Goal: Book appointment/travel/reservation

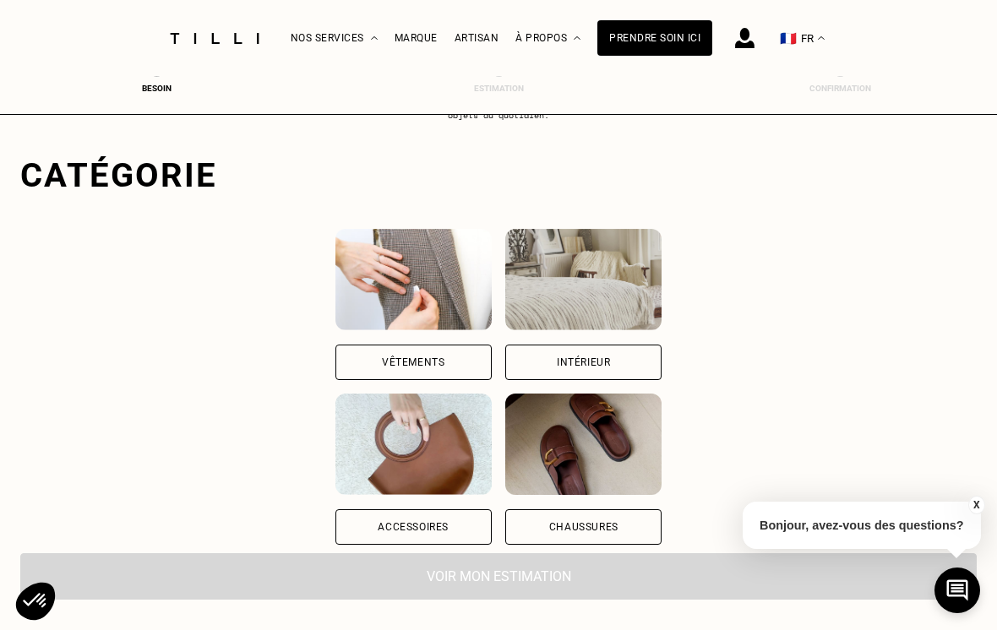
scroll to position [93, 0]
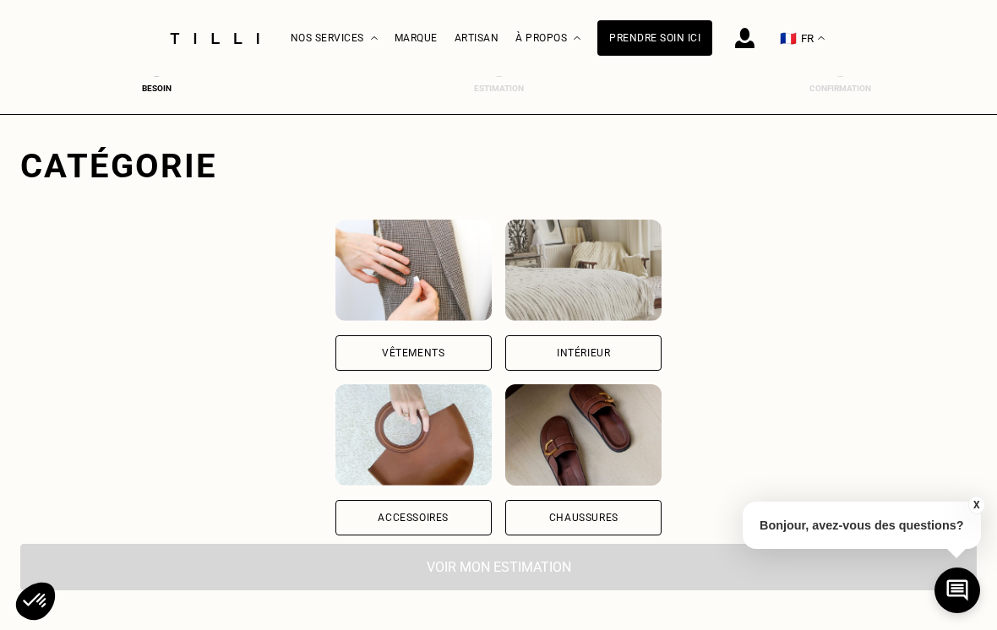
click at [335, 285] on img at bounding box center [413, 270] width 156 height 101
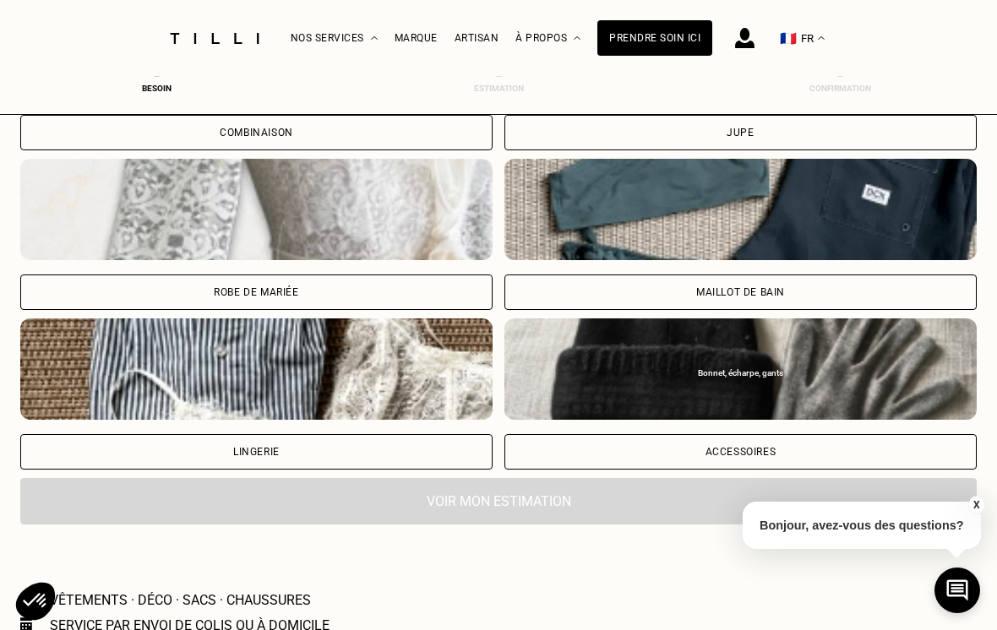
scroll to position [1225, 0]
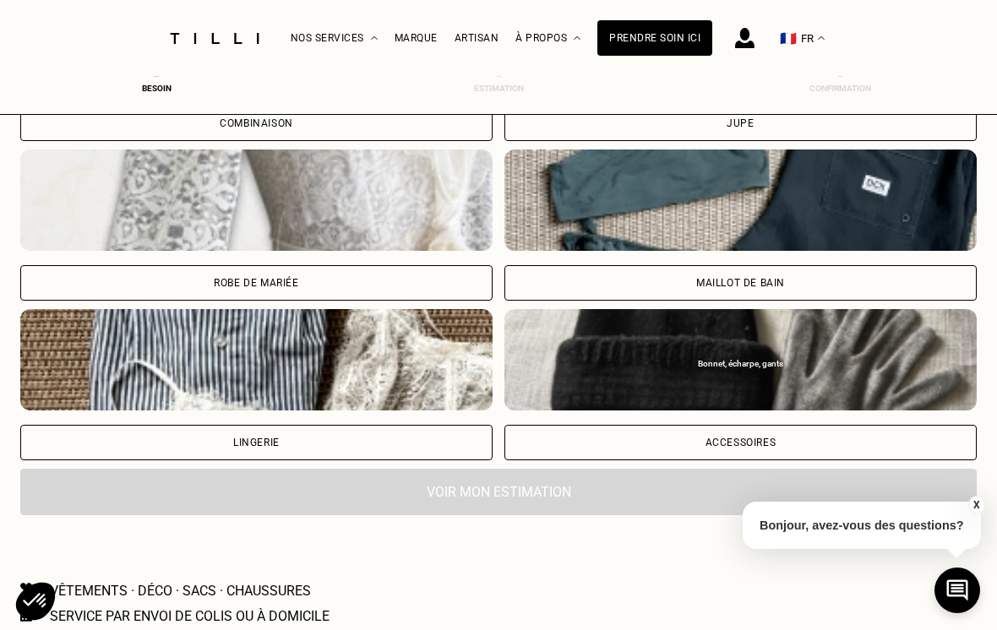
click at [185, 241] on img at bounding box center [256, 200] width 472 height 101
select select "FR"
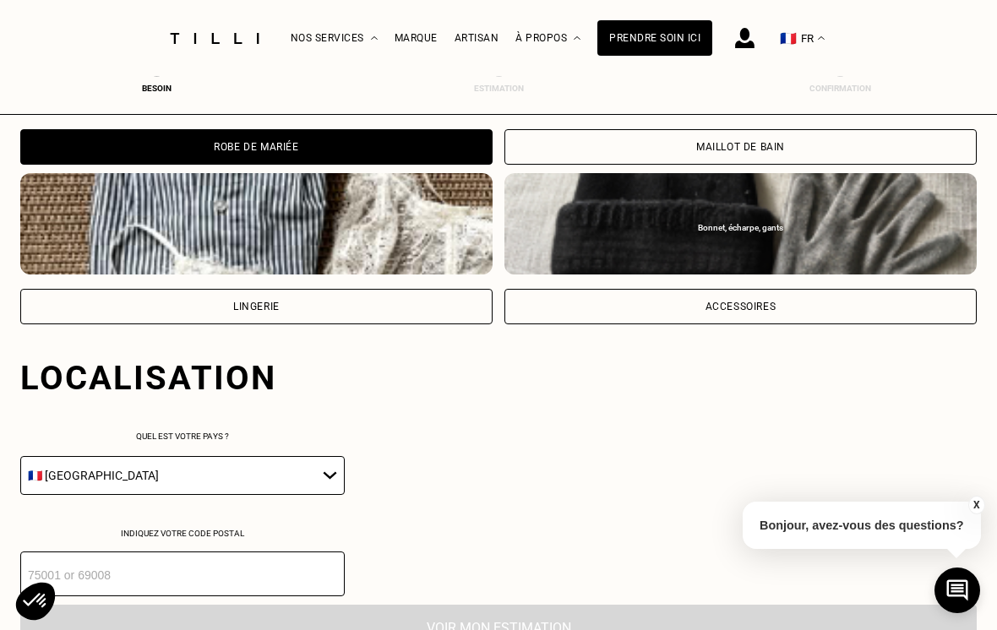
scroll to position [1579, 0]
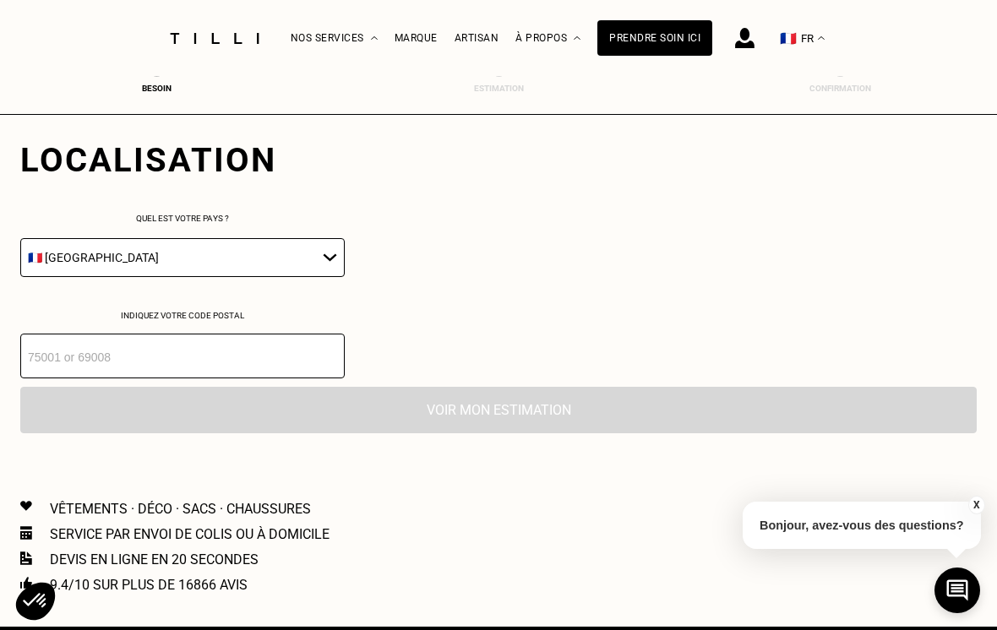
click at [97, 367] on input "number" at bounding box center [182, 356] width 324 height 45
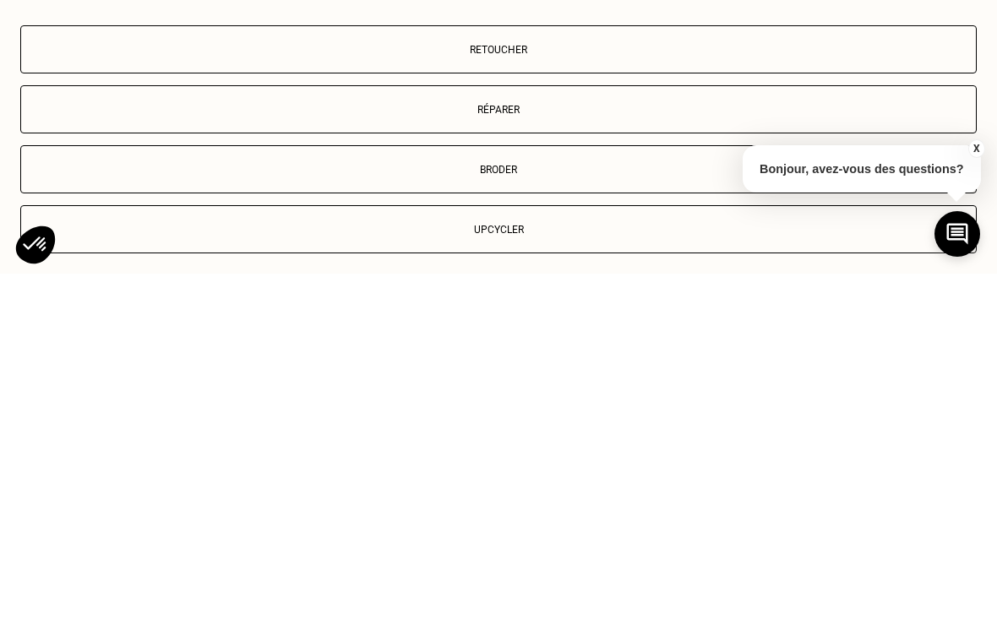
scroll to position [1780, 0]
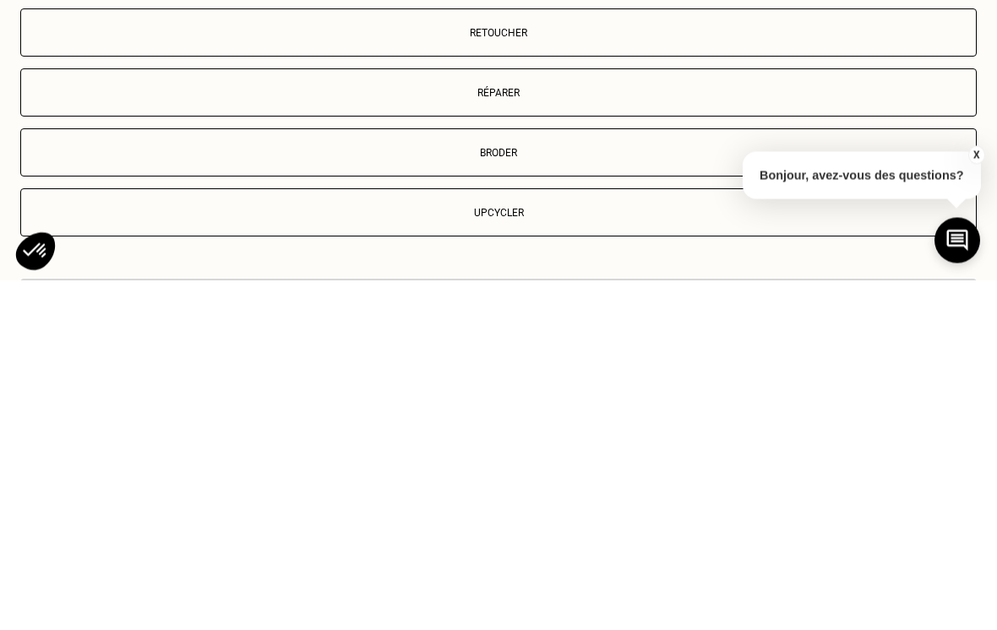
type input "77700"
click at [97, 378] on p "Retoucher" at bounding box center [499, 384] width 938 height 12
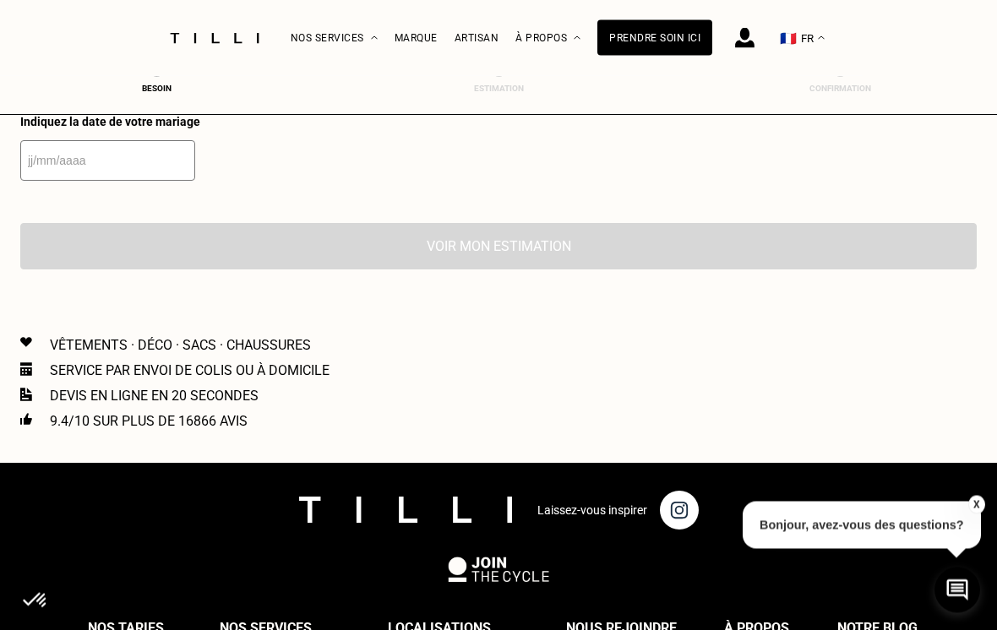
scroll to position [2308, 0]
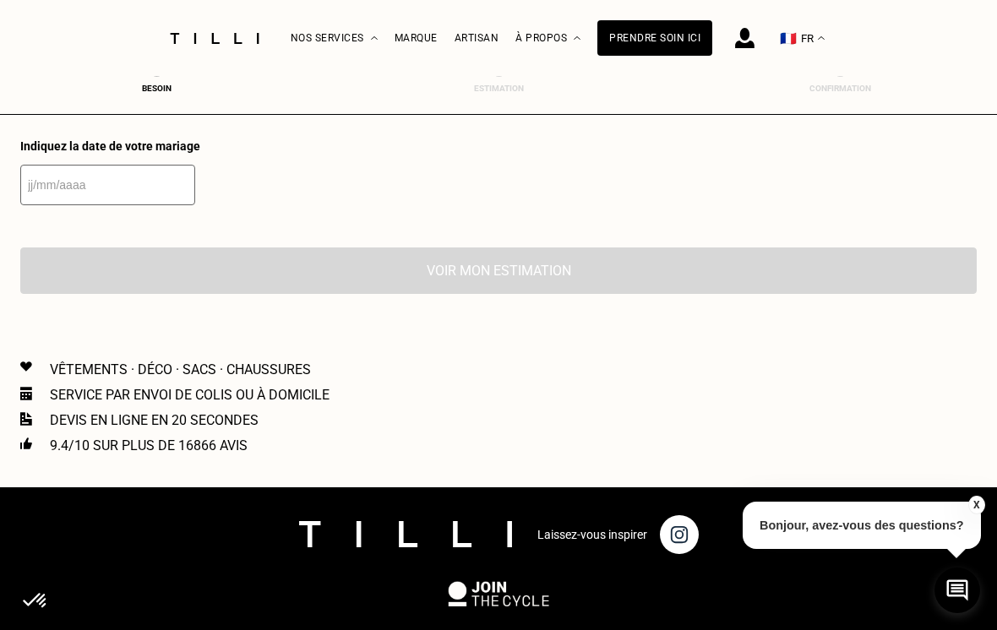
click at [86, 205] on input "text" at bounding box center [107, 185] width 175 height 41
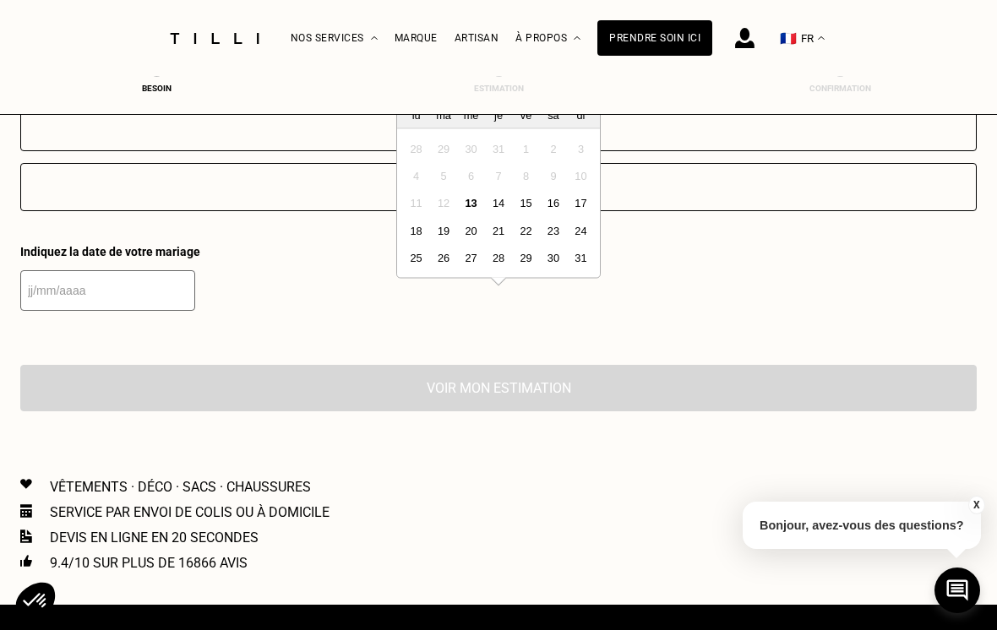
scroll to position [2155, 0]
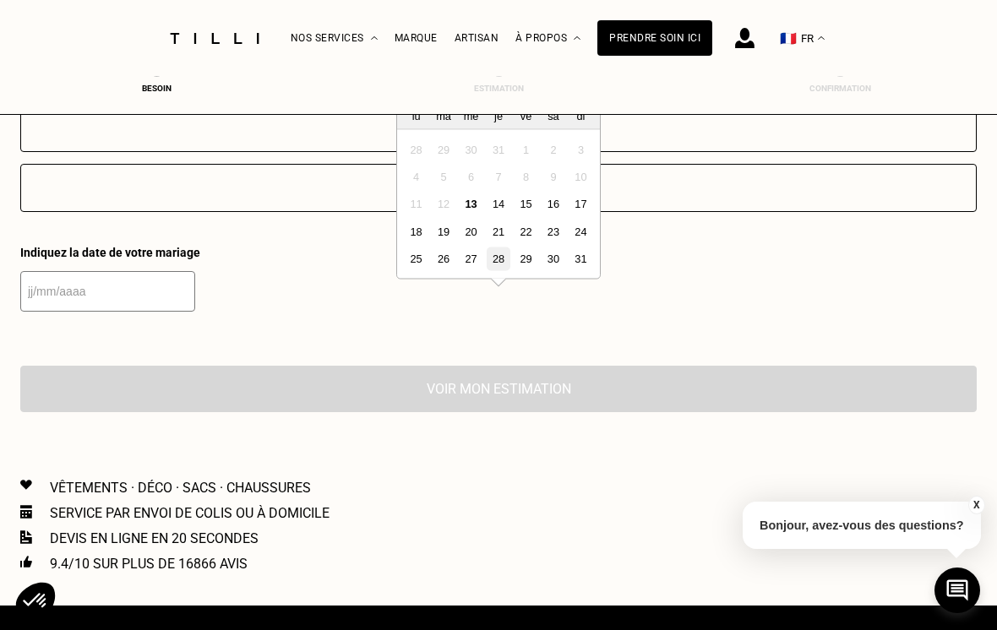
click at [498, 267] on div "28" at bounding box center [498, 259] width 23 height 23
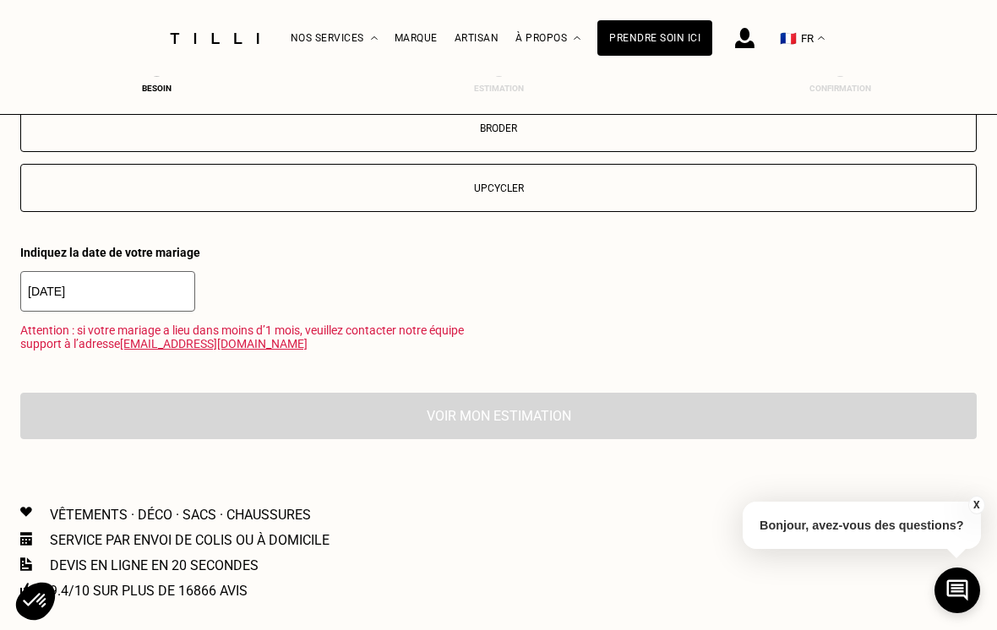
click at [68, 312] on input "[DATE]" at bounding box center [107, 291] width 175 height 41
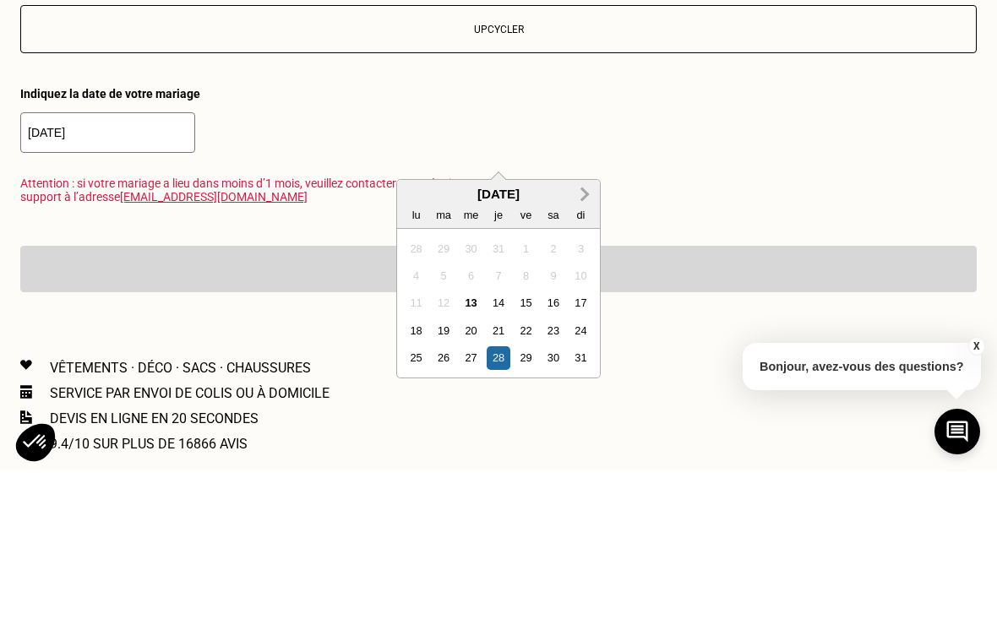
click at [583, 343] on span "Next Month" at bounding box center [583, 353] width 0 height 20
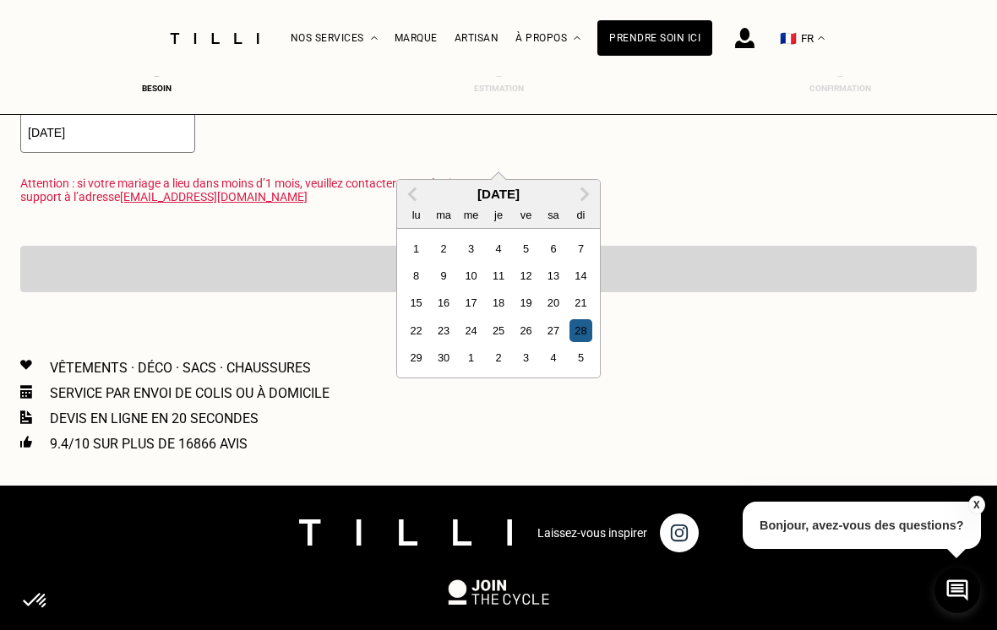
click at [581, 323] on div "28" at bounding box center [580, 330] width 23 height 23
type input "[DATE]"
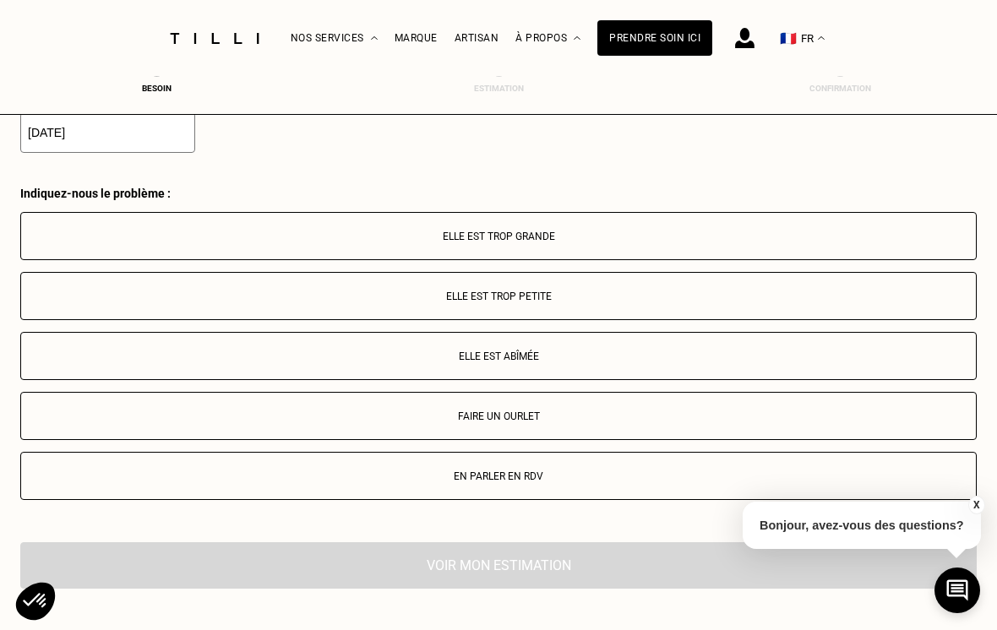
click at [923, 242] on p "Elle est trop grande" at bounding box center [499, 237] width 938 height 12
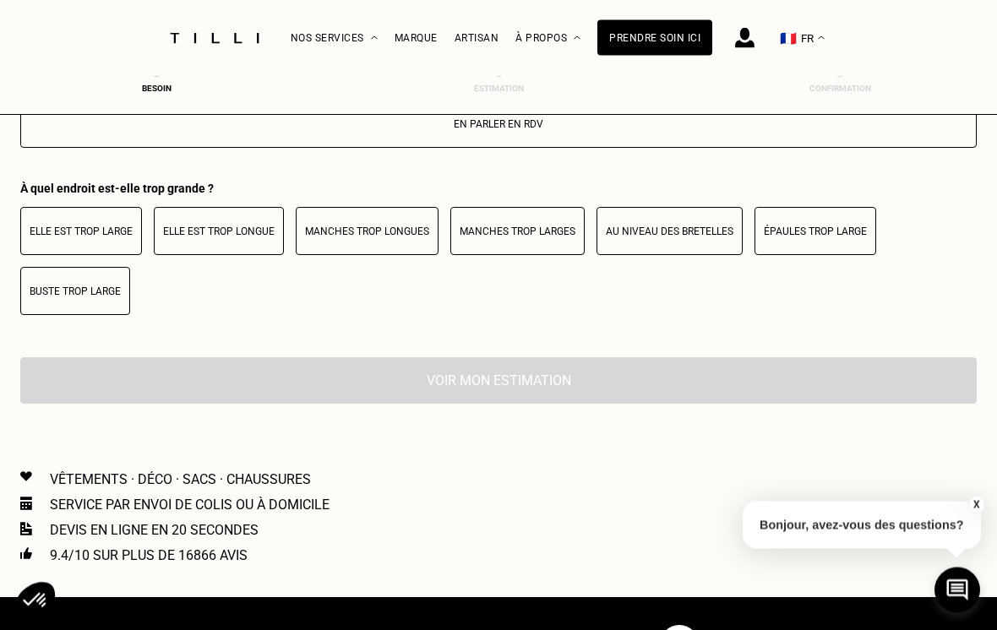
scroll to position [2657, 0]
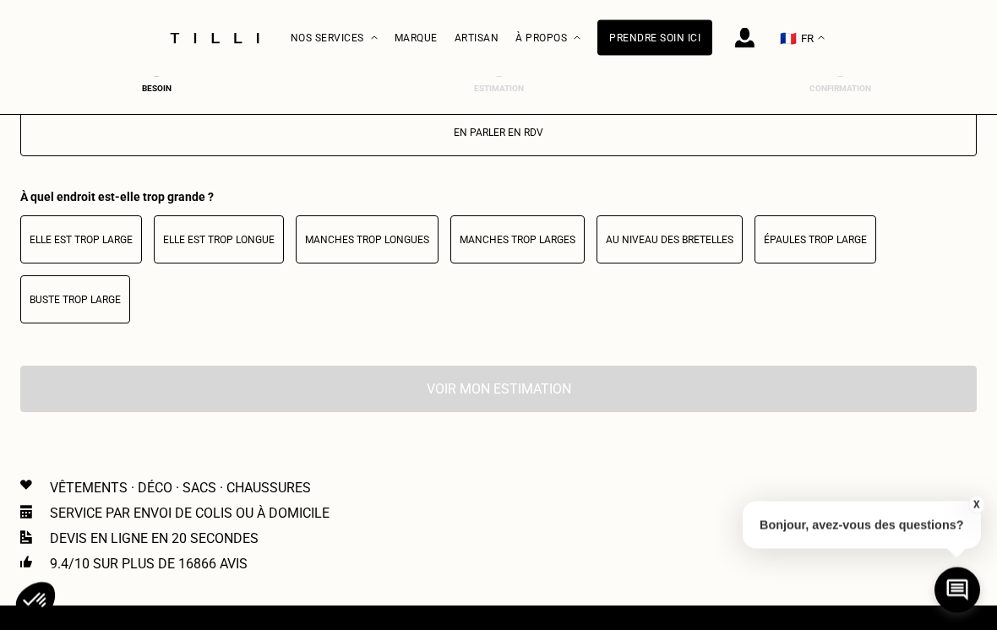
click at [56, 264] on button "Elle est trop large" at bounding box center [81, 240] width 122 height 48
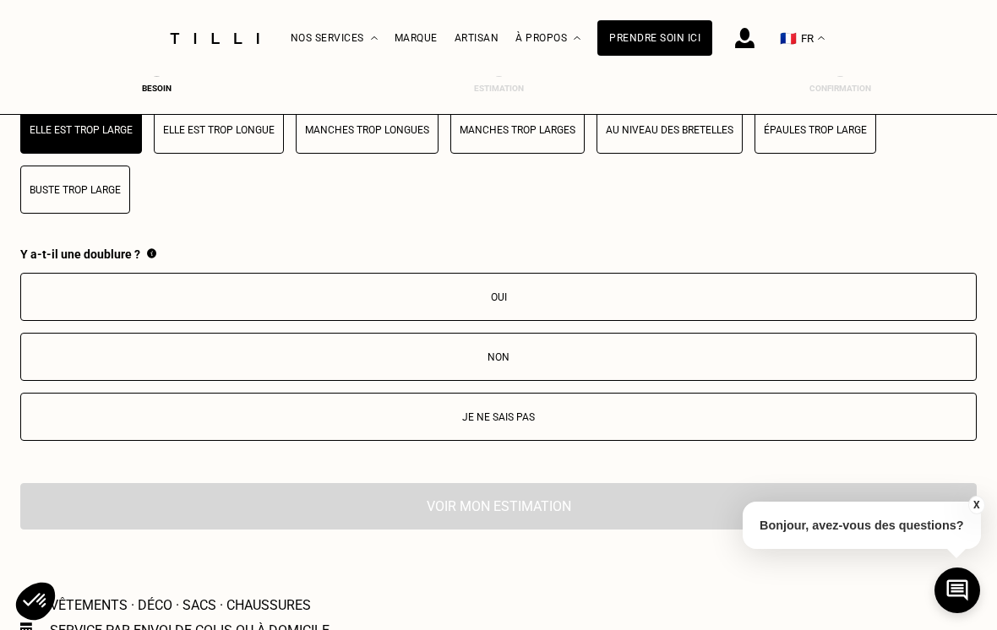
scroll to position [2765, 0]
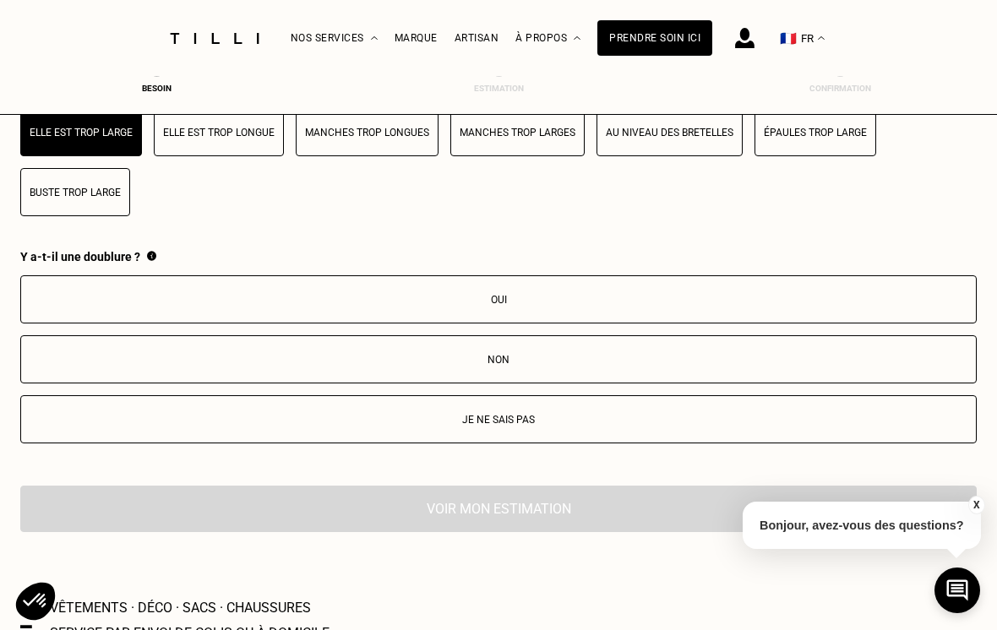
click at [58, 199] on p "Buste trop large" at bounding box center [75, 193] width 91 height 12
click at [54, 216] on button "Buste trop large" at bounding box center [75, 192] width 110 height 48
click at [875, 307] on button "Oui" at bounding box center [498, 299] width 956 height 48
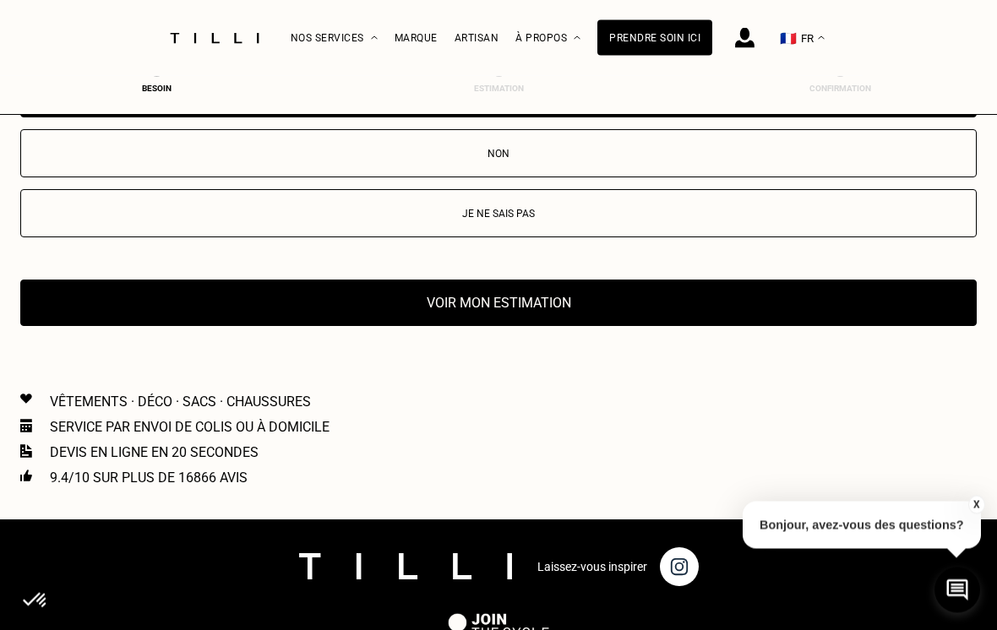
scroll to position [2971, 0]
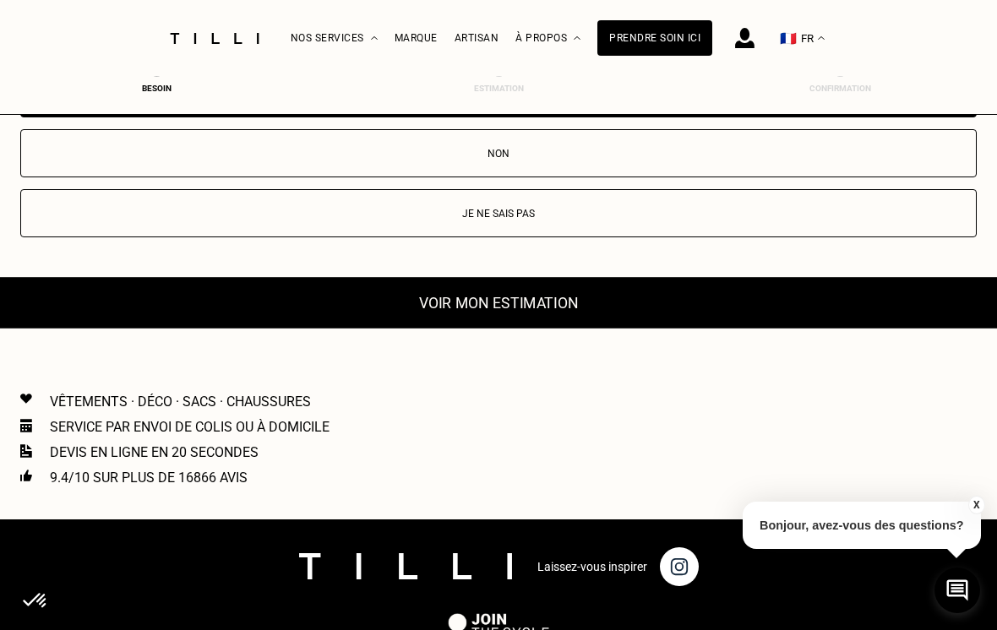
click at [132, 326] on button "Voir mon estimation" at bounding box center [498, 303] width 1052 height 52
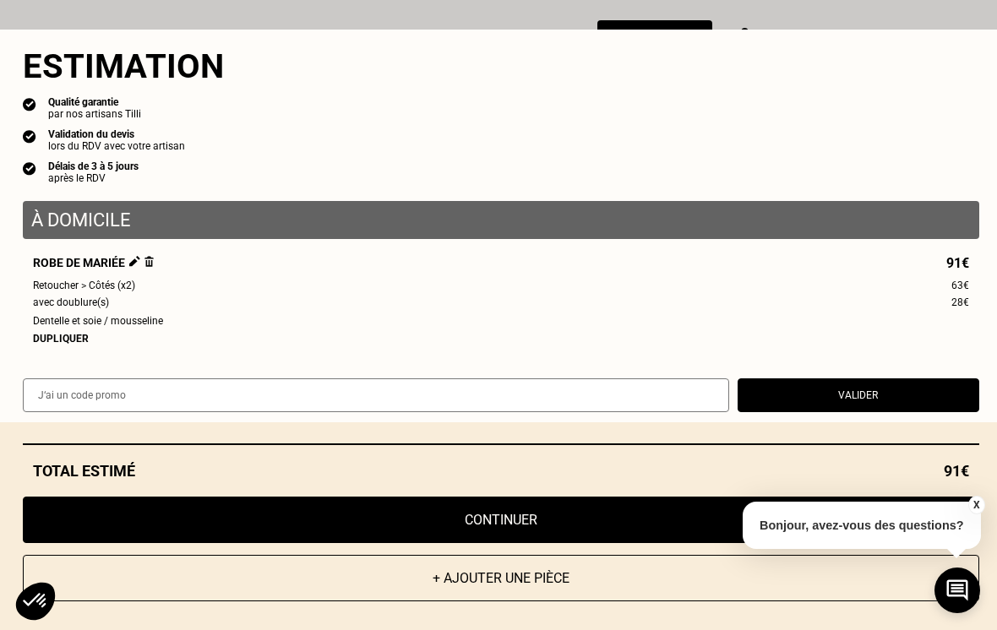
scroll to position [0, 0]
